Goal: Transaction & Acquisition: Obtain resource

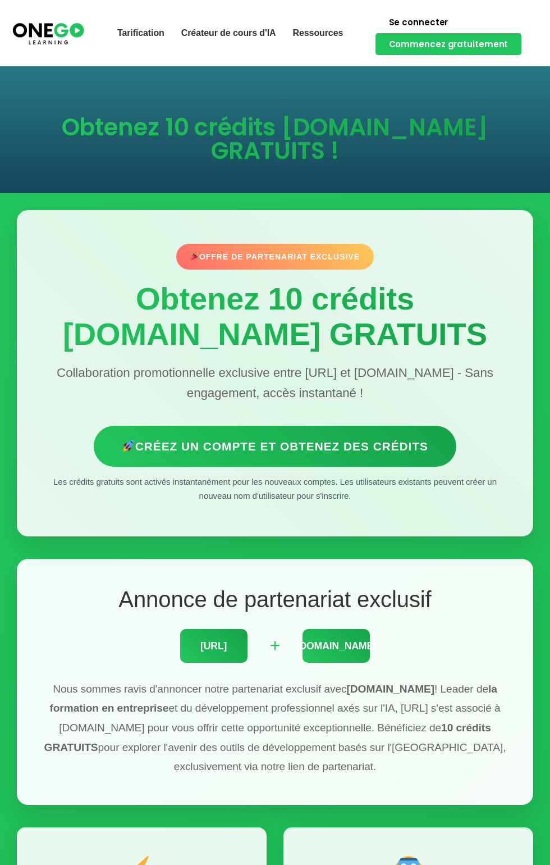
click at [370, 453] on font "Créez un compte et obtenez des crédits" at bounding box center [281, 446] width 293 height 13
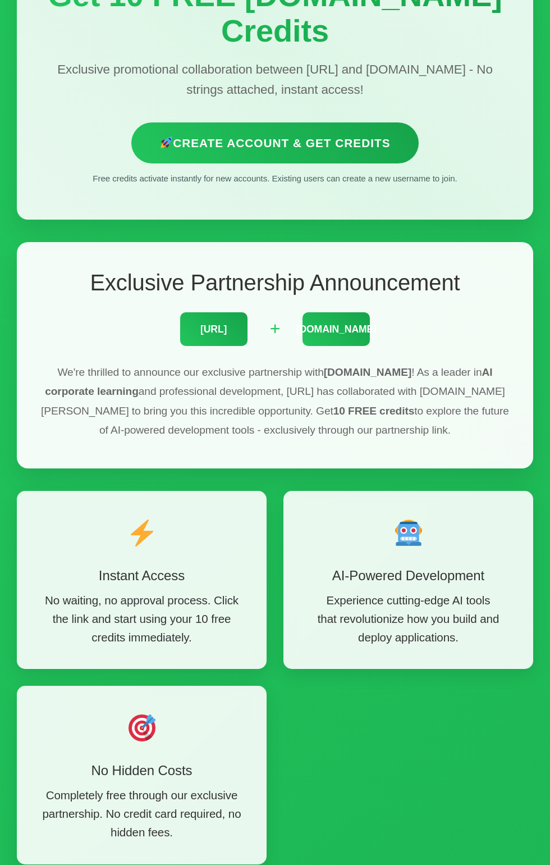
scroll to position [286, 0]
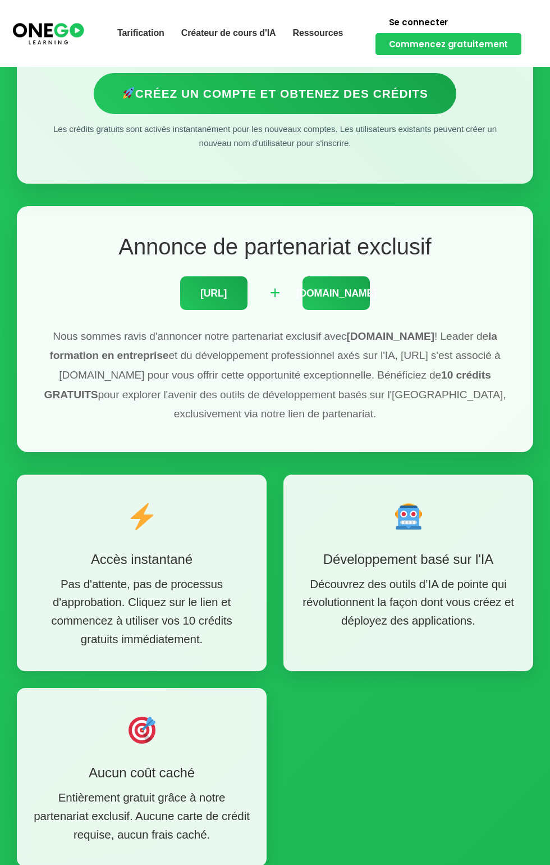
click at [217, 299] on font "[URL]" at bounding box center [213, 292] width 26 height 11
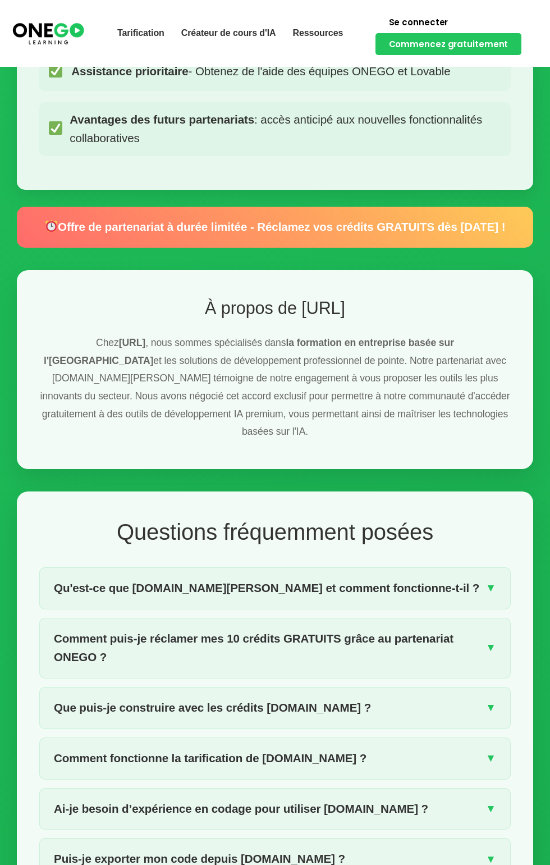
scroll to position [1425, 0]
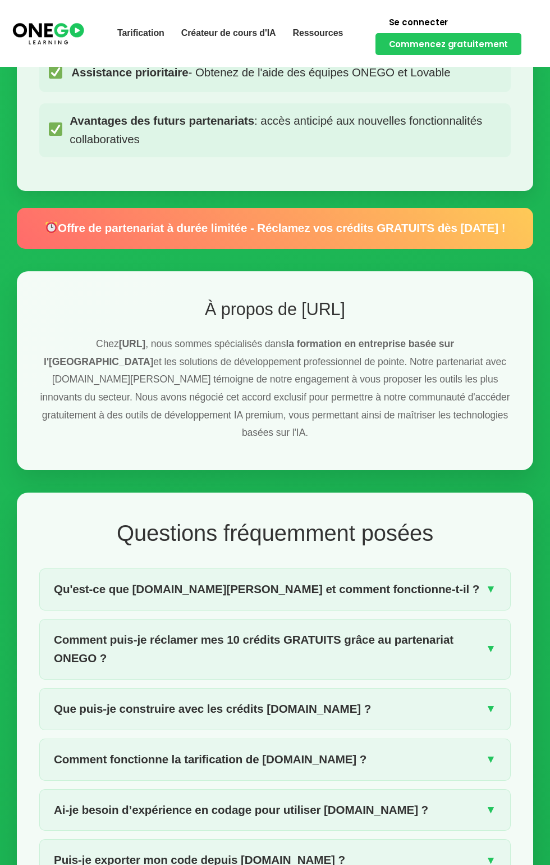
click at [378, 249] on div "Offre de partenariat à durée limitée - Réclamez vos crédits GRATUITS dès [DATE]…" at bounding box center [275, 228] width 517 height 41
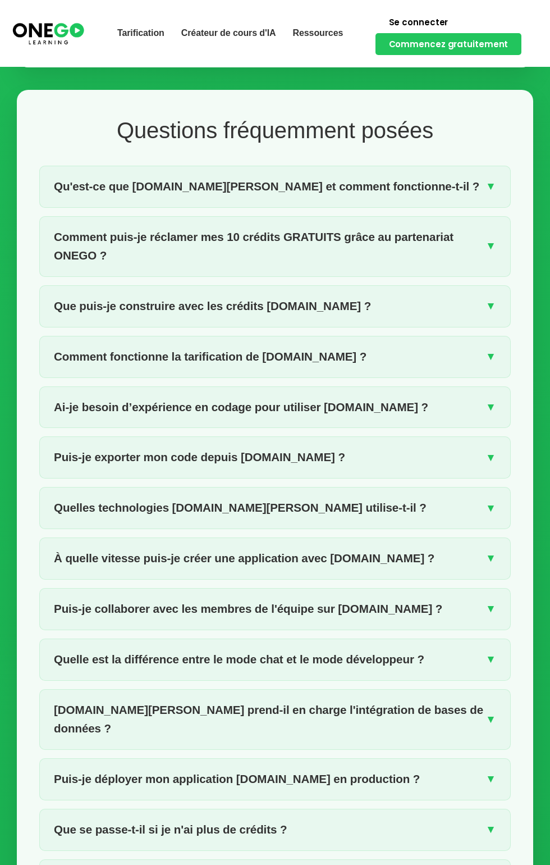
scroll to position [1858, 0]
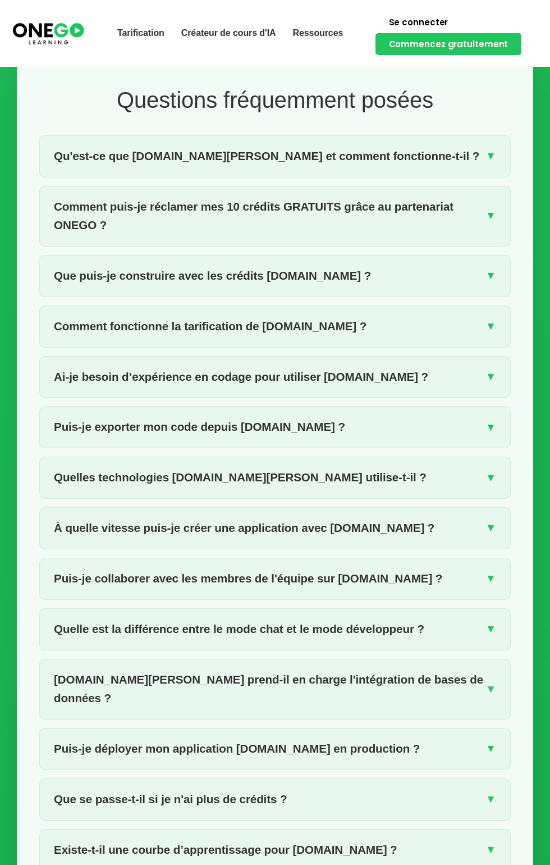
click at [497, 224] on div "Comment puis-je réclamer mes 10 crédits GRATUITS grâce au partenariat ONEGO ? ▼" at bounding box center [275, 216] width 471 height 60
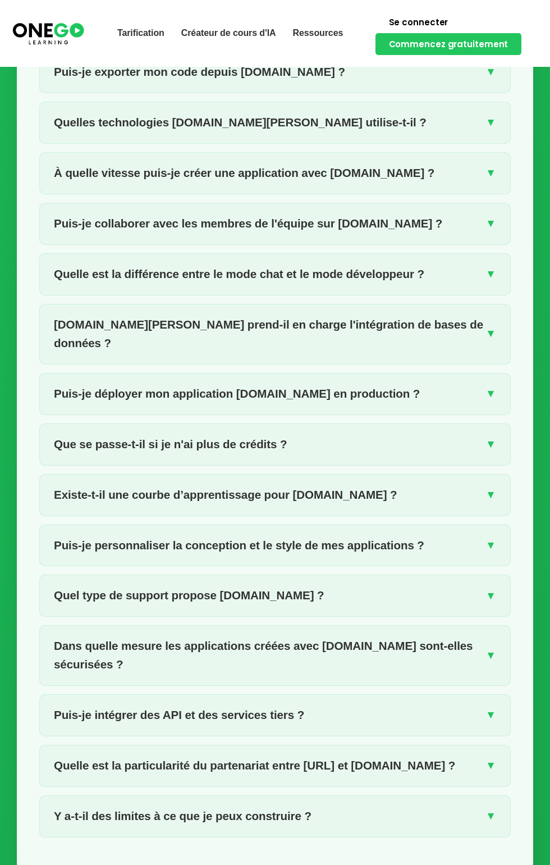
scroll to position [2322, 0]
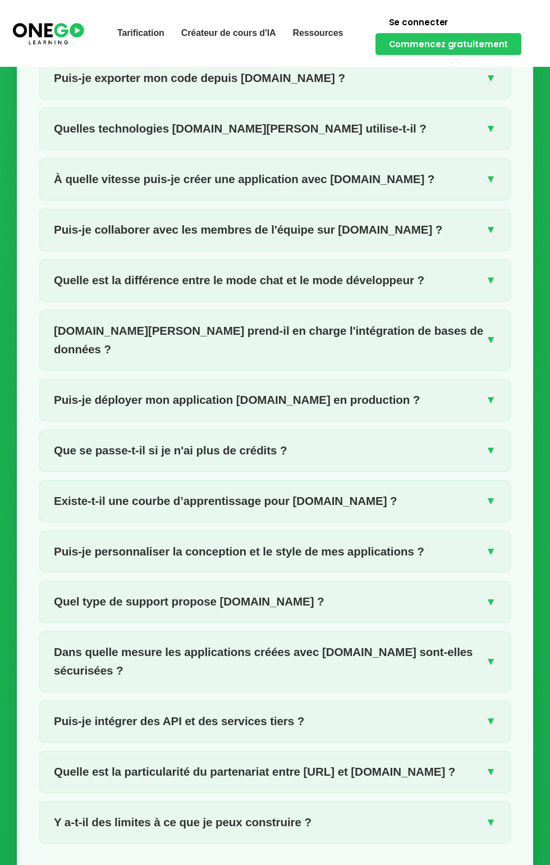
click at [492, 209] on div "Puis-je collaborer avec les membres de l'équipe sur [DOMAIN_NAME] ? ▼" at bounding box center [275, 229] width 471 height 41
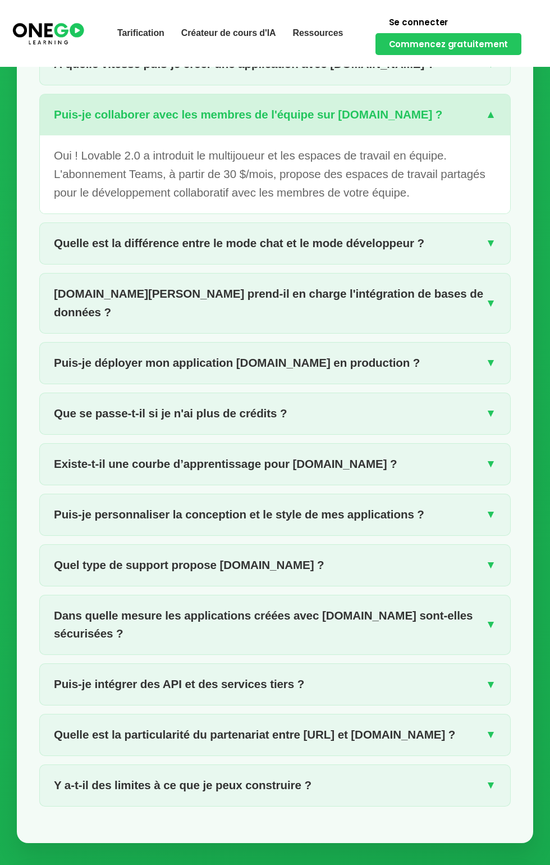
scroll to position [2225, 0]
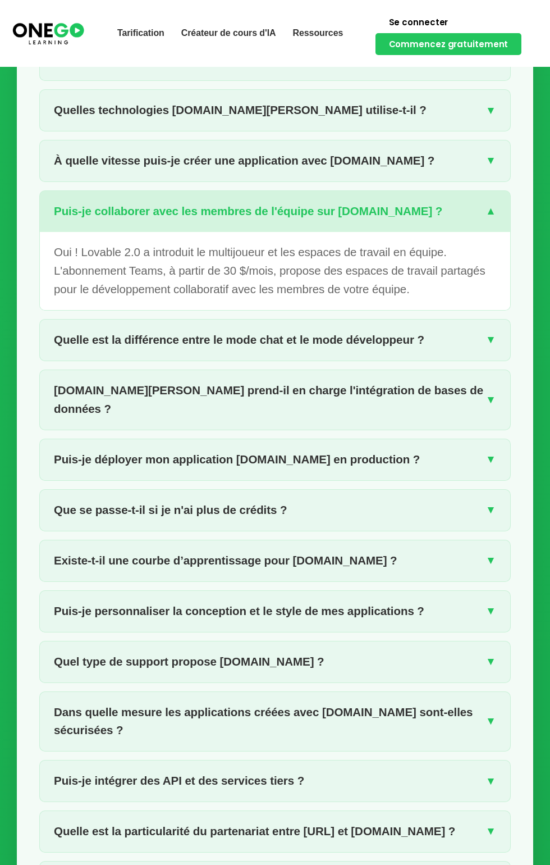
click at [489, 154] on font "▼" at bounding box center [491, 160] width 11 height 12
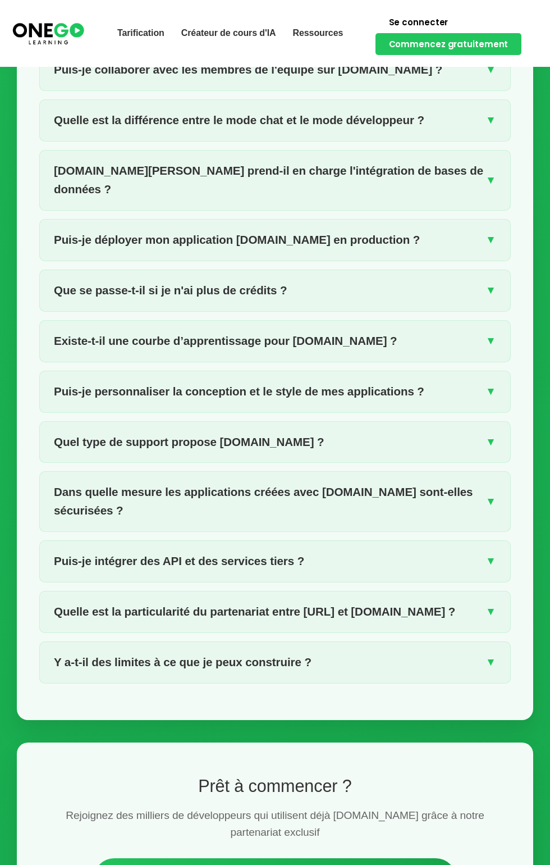
scroll to position [2525, 0]
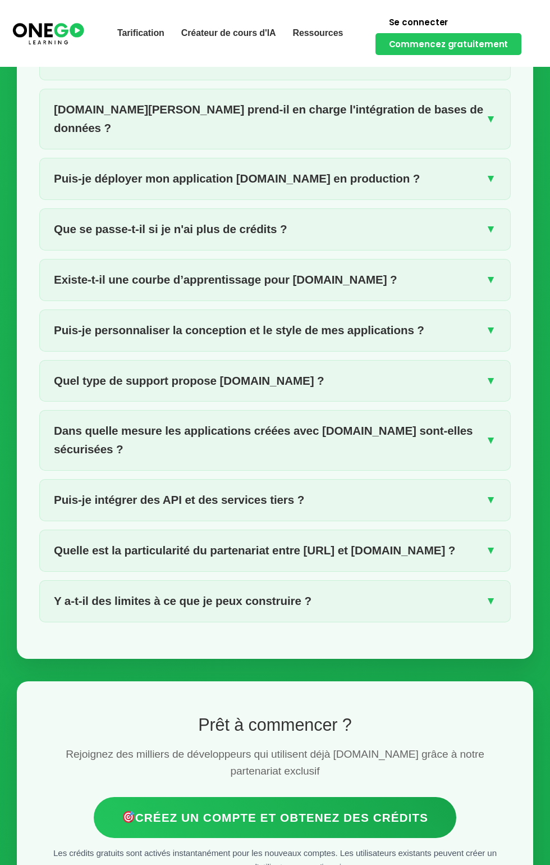
click at [487, 158] on div "Puis-je déployer mon application [DOMAIN_NAME] en production ? ▼" at bounding box center [275, 178] width 471 height 41
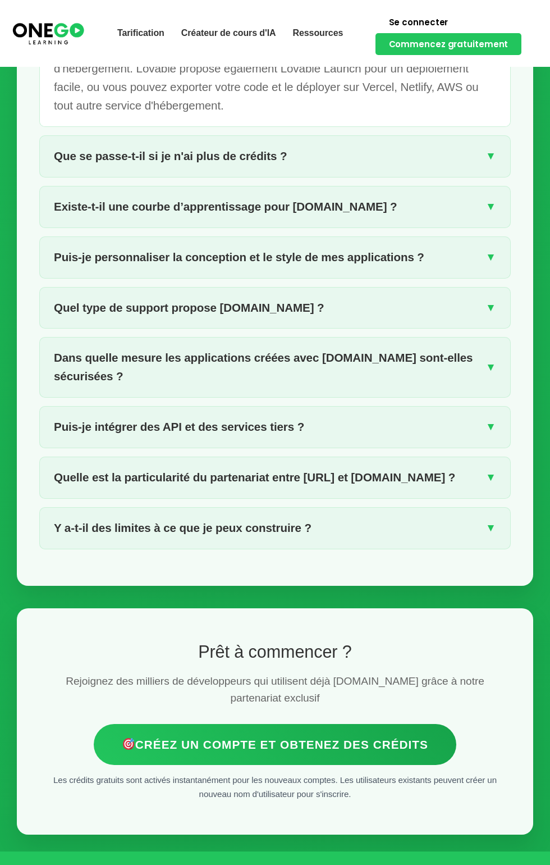
scroll to position [2601, 0]
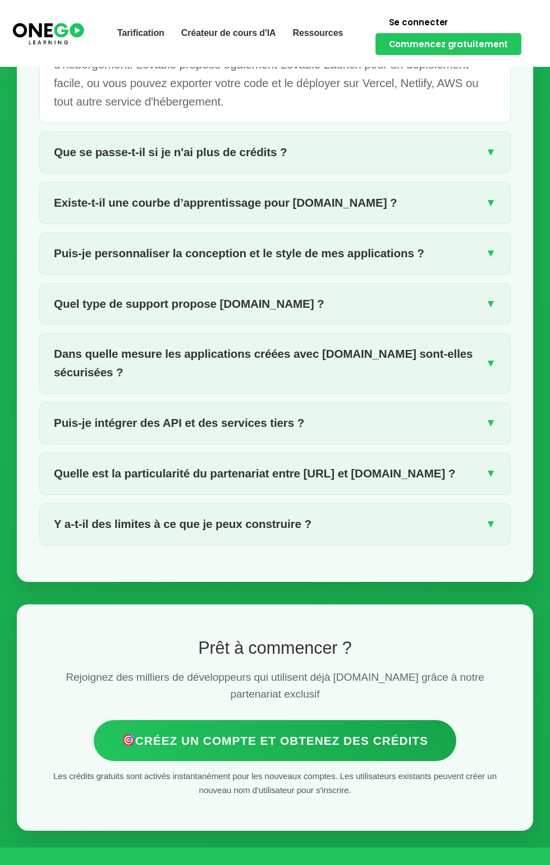
click at [487, 417] on font "▼" at bounding box center [491, 423] width 11 height 12
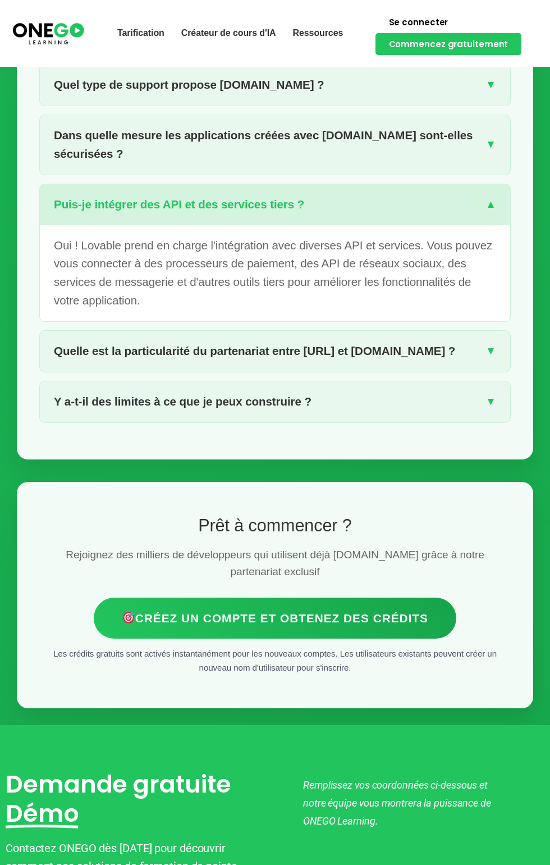
scroll to position [2724, 0]
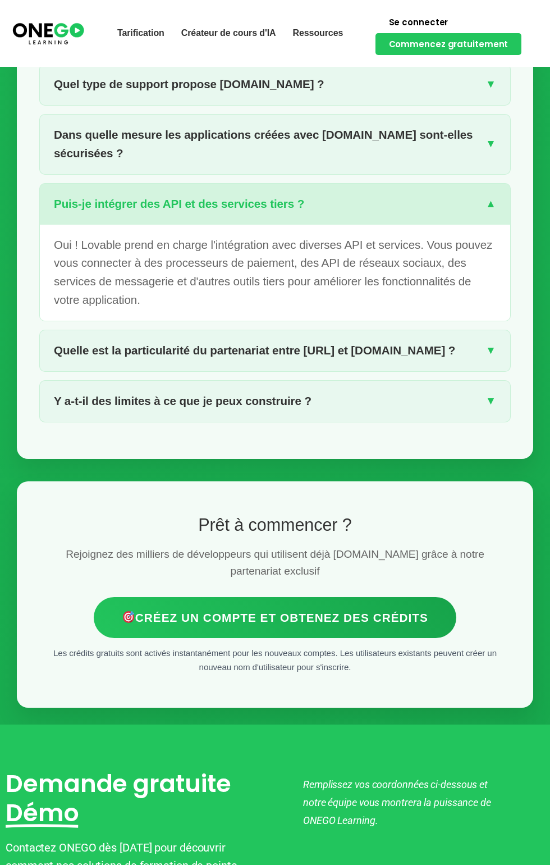
click at [485, 330] on div "Quelle est la particularité du partenariat entre [URL] et [DOMAIN_NAME] ? ▼" at bounding box center [275, 350] width 471 height 41
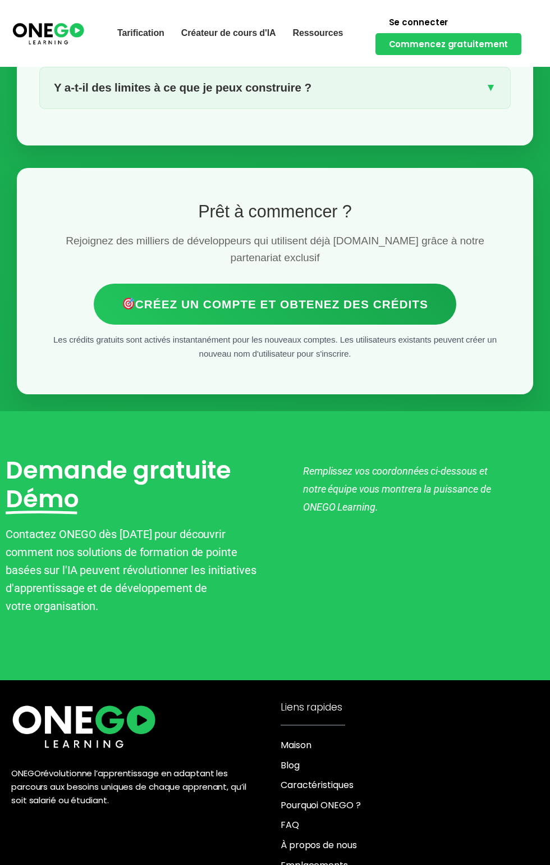
scroll to position [3060, 0]
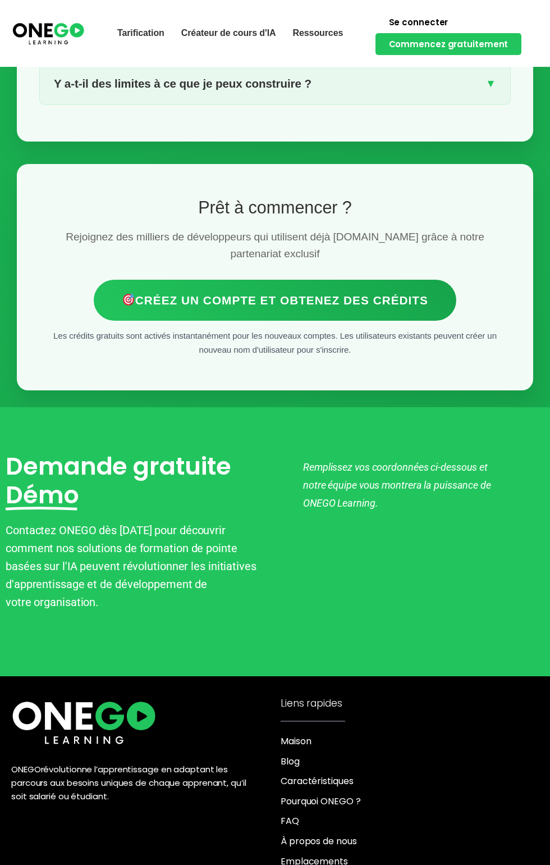
click at [391, 294] on font "Créez un compte et obtenez des crédits" at bounding box center [281, 300] width 293 height 13
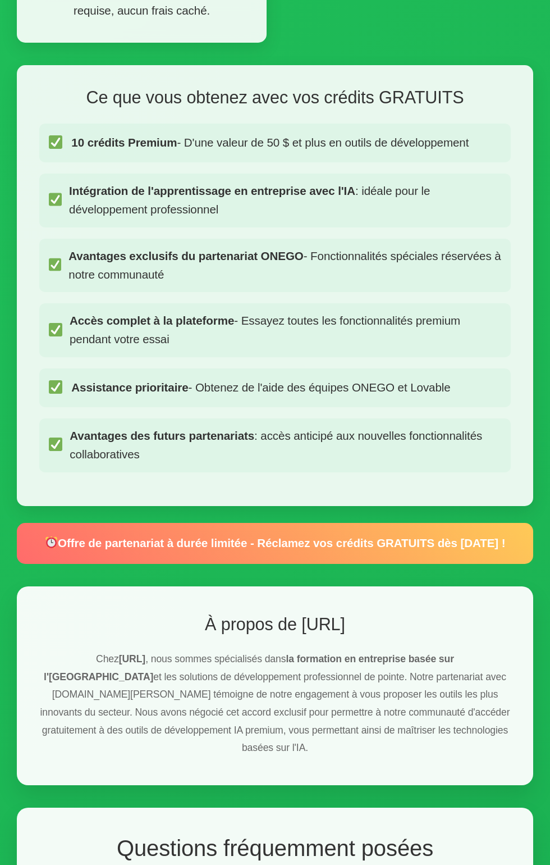
scroll to position [0, 0]
